Goal: Use online tool/utility: Utilize a website feature to perform a specific function

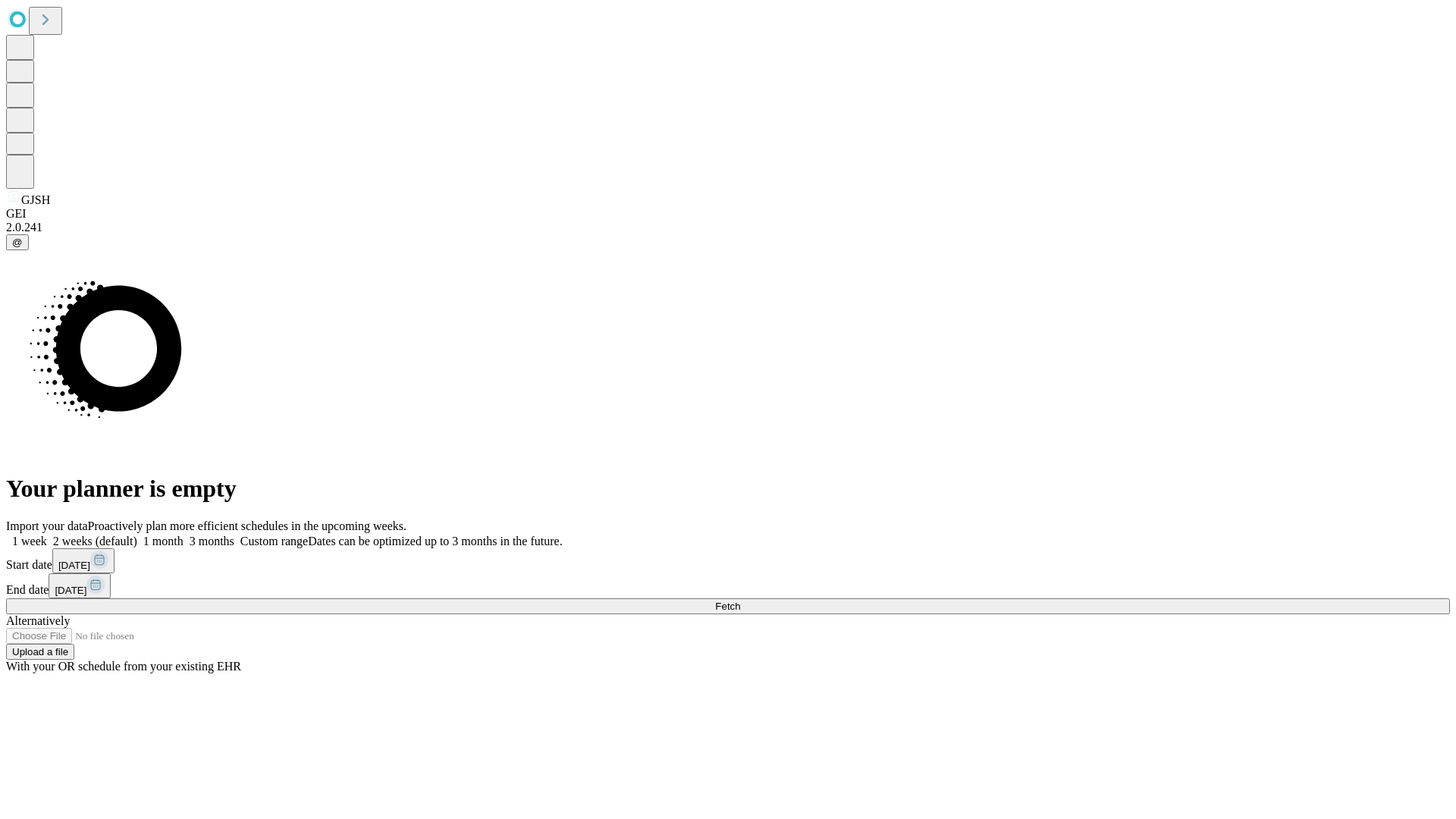
click at [741, 601] on span "Fetch" at bounding box center [728, 606] width 25 height 12
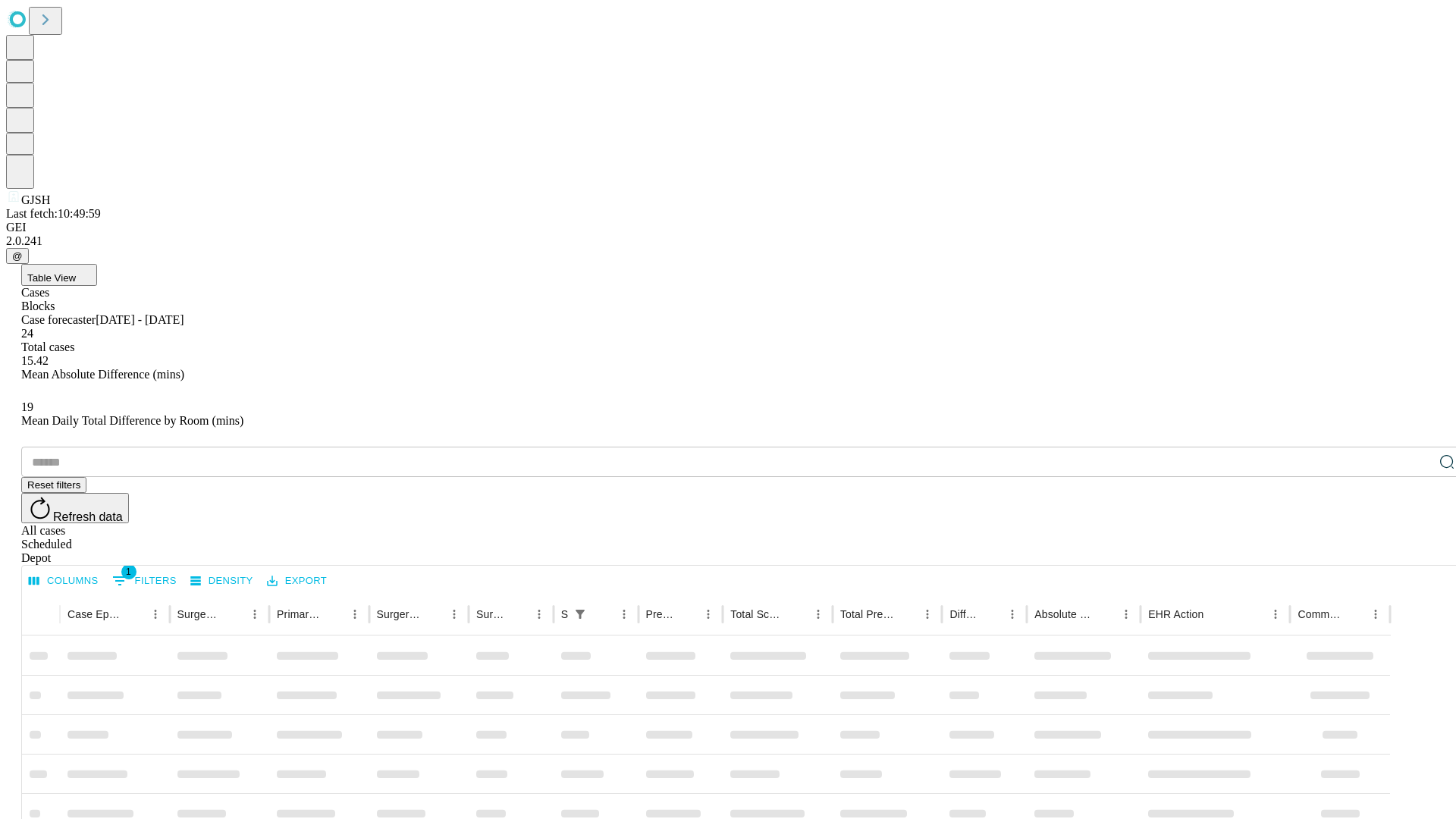
click at [75, 272] on span "Table View" at bounding box center [52, 278] width 49 height 12
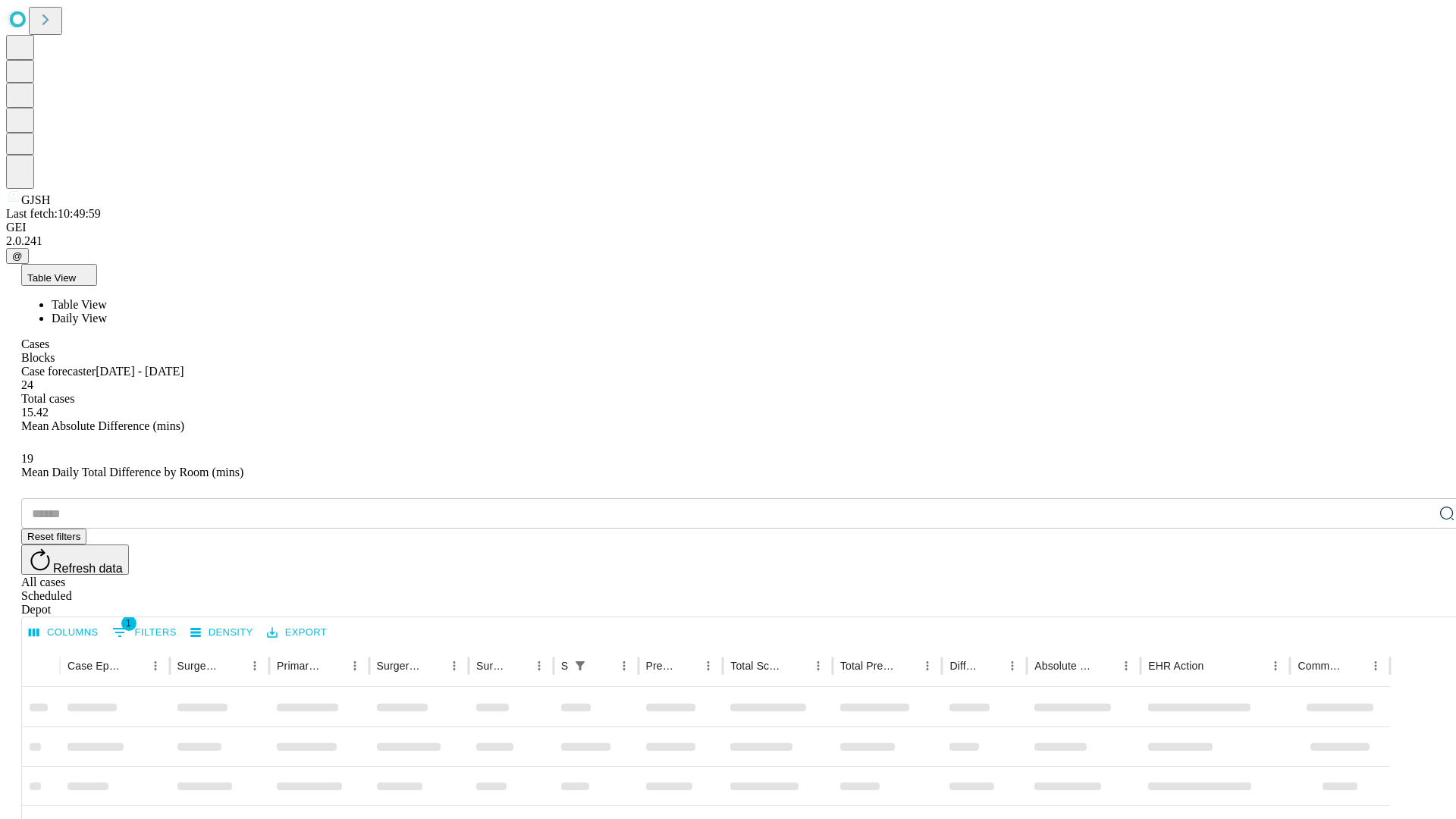
click at [107, 312] on span "Daily View" at bounding box center [79, 317] width 56 height 13
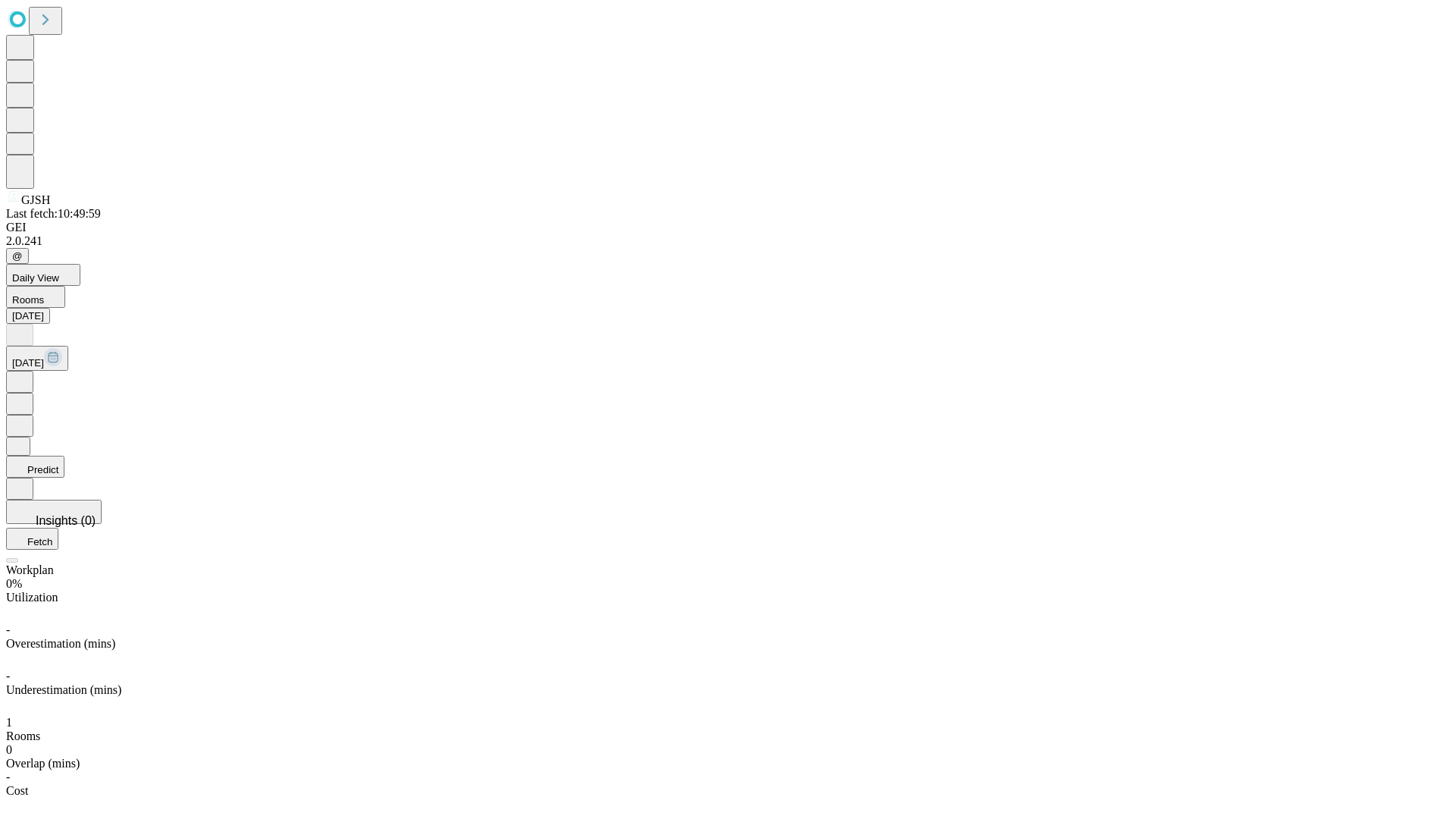
click at [65, 456] on button "Predict" at bounding box center [35, 466] width 59 height 22
